Goal: Check status: Check status

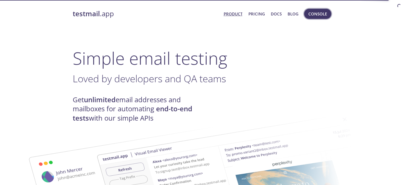
drag, startPoint x: 0, startPoint y: 0, endPoint x: 326, endPoint y: 15, distance: 326.4
click at [326, 15] on span "Console" at bounding box center [317, 13] width 19 height 7
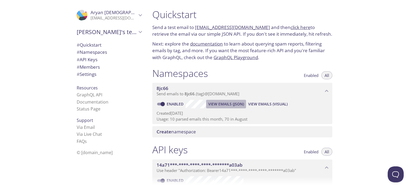
click at [234, 104] on span "View Emails (JSON)" at bounding box center [226, 104] width 36 height 6
click at [266, 109] on div "Created [DATE] Usage: 10 parsed emails this month, 70 in August" at bounding box center [243, 115] width 172 height 14
click at [270, 104] on span "View Emails (Visual)" at bounding box center [267, 104] width 39 height 6
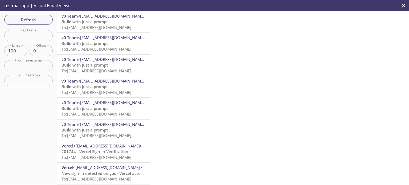
click at [54, 18] on div "Refresh Filters Tag Prefix Tag Prefix Limit 100 Limit Offset 0 Offset From Time…" at bounding box center [28, 97] width 57 height 173
click at [52, 18] on button "Refresh" at bounding box center [28, 20] width 48 height 10
click at [50, 22] on button "Refresh" at bounding box center [28, 20] width 48 height 10
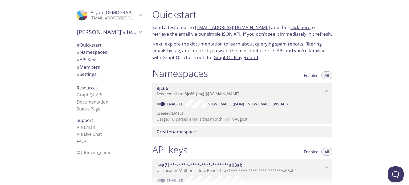
click at [263, 102] on span "View Emails (Visual)" at bounding box center [267, 104] width 39 height 6
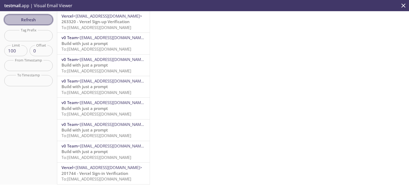
click at [51, 20] on button "Refresh" at bounding box center [28, 20] width 48 height 10
click at [40, 20] on span "Refresh" at bounding box center [29, 19] width 40 height 7
click at [48, 22] on span "Refresh" at bounding box center [29, 19] width 40 height 7
